Goal: Navigation & Orientation: Find specific page/section

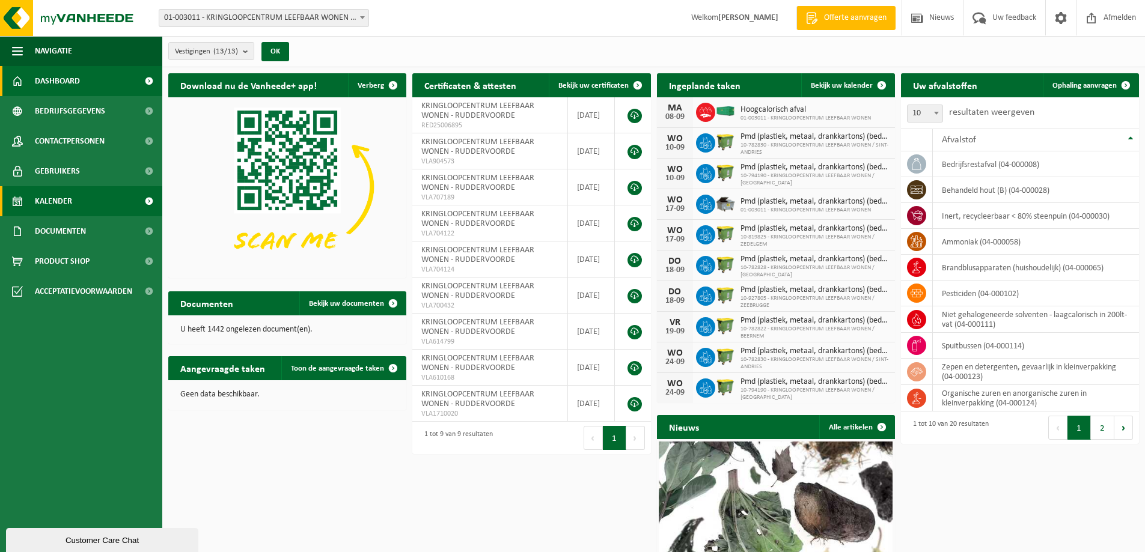
click at [58, 201] on span "Kalender" at bounding box center [53, 201] width 37 height 30
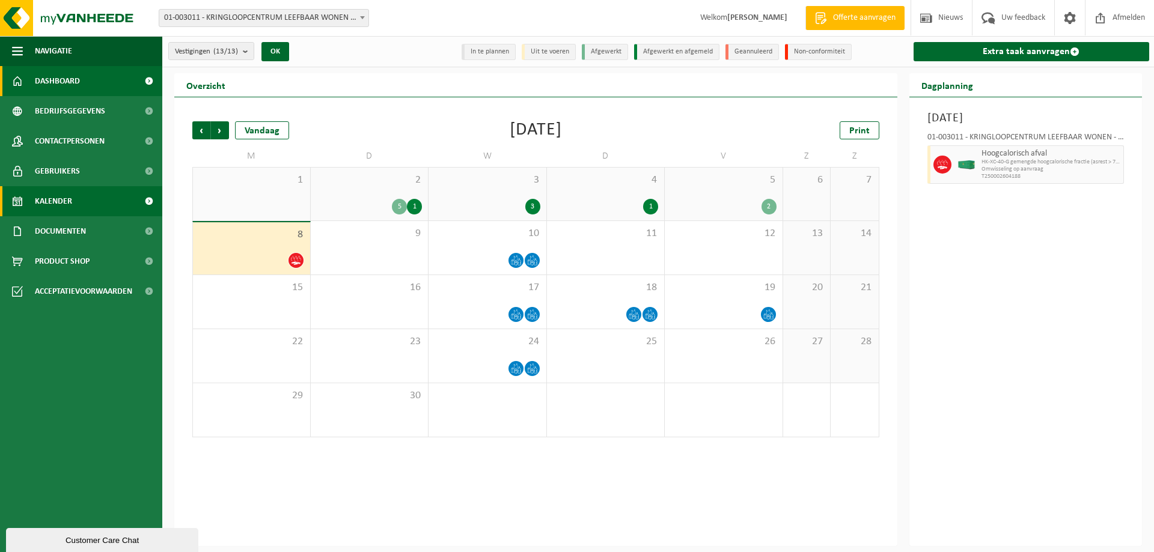
click at [75, 79] on span "Dashboard" at bounding box center [57, 81] width 45 height 30
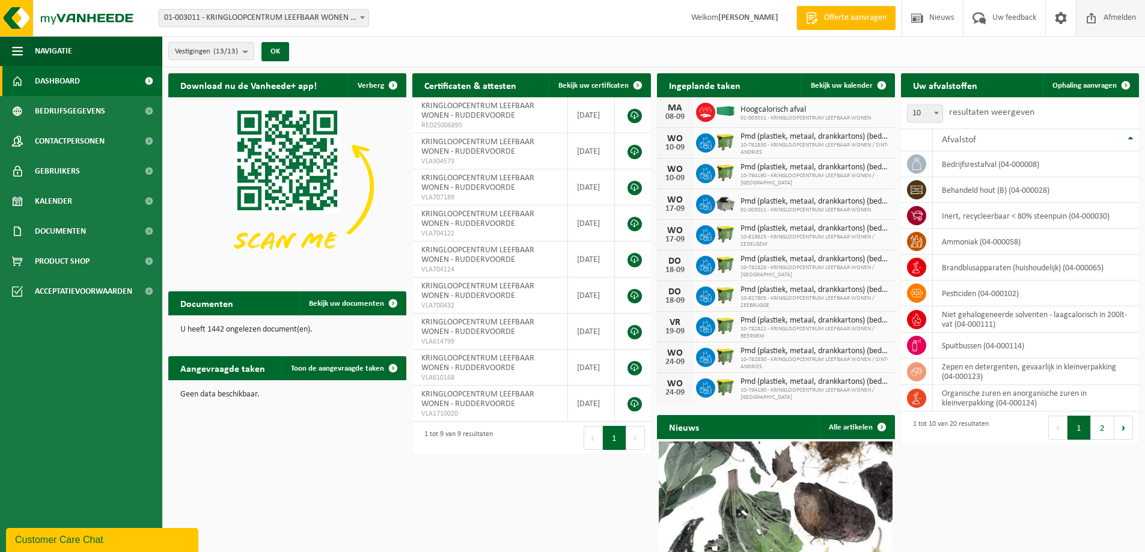
click at [1125, 17] on span "Afmelden" at bounding box center [1120, 17] width 38 height 35
